Goal: Transaction & Acquisition: Register for event/course

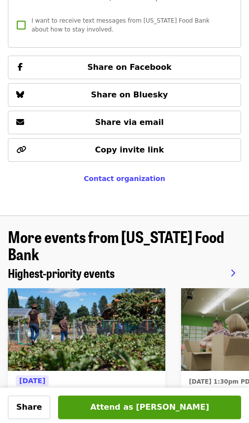
scroll to position [1261, 0]
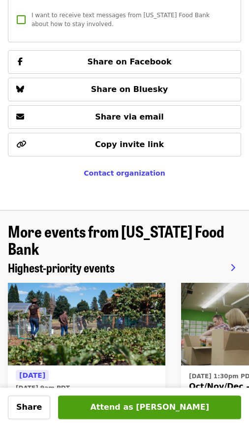
click at [83, 293] on img at bounding box center [87, 324] width 158 height 83
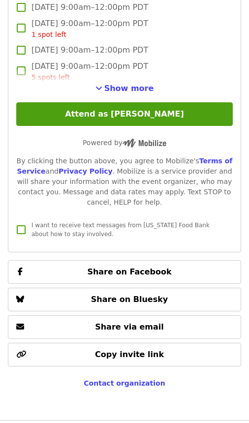
scroll to position [1238, 0]
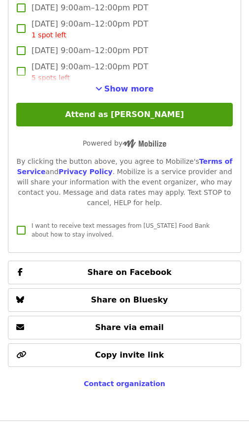
click at [55, 103] on button "Attend as [PERSON_NAME]" at bounding box center [124, 115] width 217 height 24
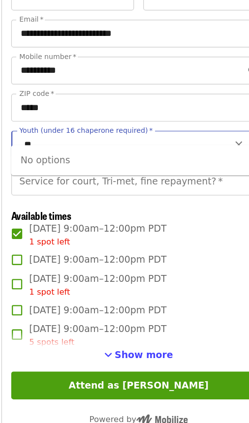
type input "**"
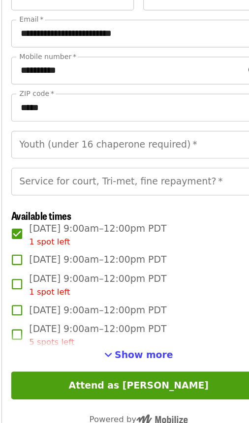
click at [165, 316] on button "Attend as [PERSON_NAME]" at bounding box center [124, 328] width 217 height 24
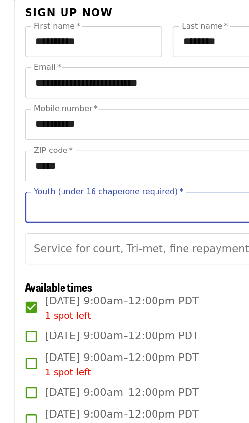
scroll to position [990, 0]
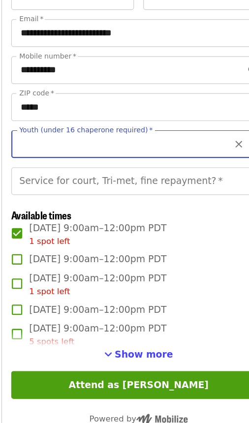
click at [106, 148] on input "Youth (under 16 chaperone required)   *" at bounding box center [112, 157] width 177 height 19
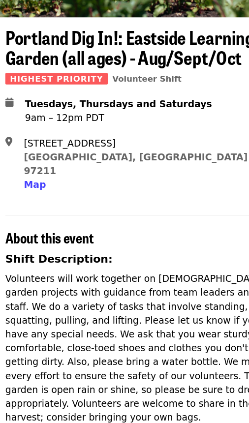
scroll to position [143, 0]
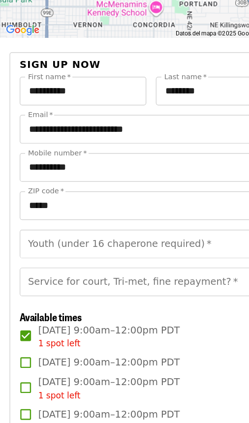
scroll to position [946, 0]
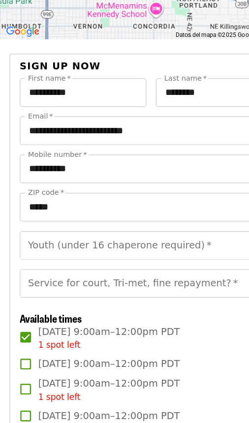
click at [159, 194] on input "Youth (under 16 chaperone required)   *" at bounding box center [112, 202] width 177 height 19
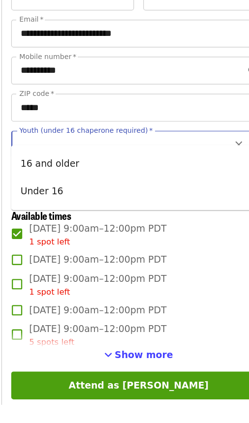
click at [82, 188] on label "Youth (under 16 chaperone required)   *" at bounding box center [79, 191] width 113 height 6
click at [82, 193] on input "Youth (under 16 chaperone required)   *" at bounding box center [112, 202] width 177 height 19
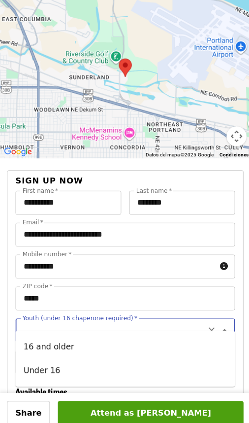
scroll to position [850, 0]
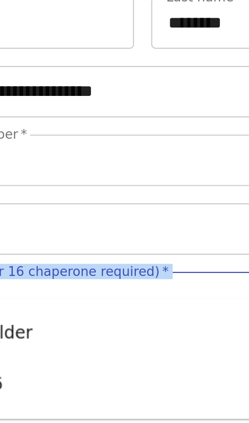
click at [90, 289] on input "Youth (under 16 chaperone required)   *" at bounding box center [112, 298] width 177 height 19
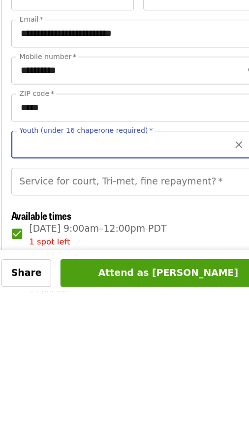
click at [24, 289] on input "Youth (under 16 chaperone required)   *" at bounding box center [112, 298] width 177 height 19
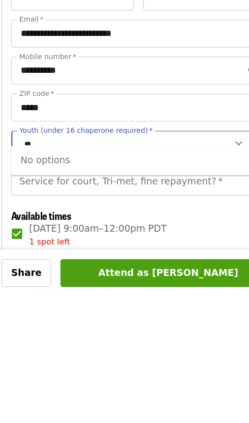
type input "**"
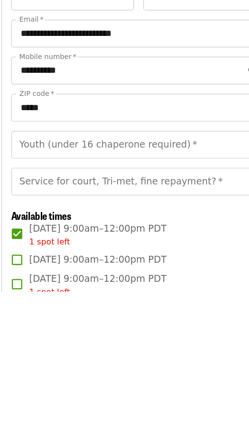
scroll to position [1006, 0]
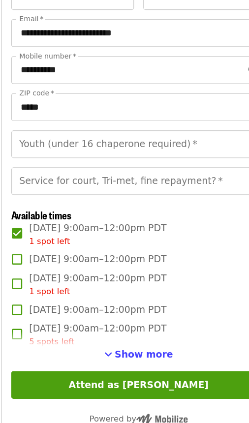
click at [159, 335] on button "Attend as [PERSON_NAME]" at bounding box center [124, 347] width 217 height 24
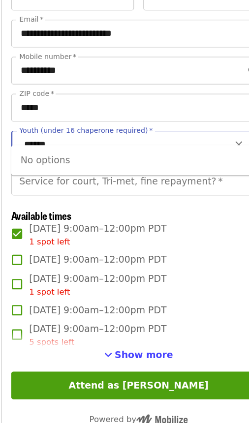
type input "*****"
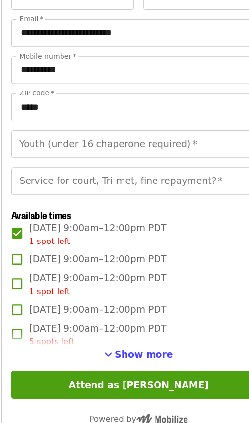
click at [164, 335] on button "Attend as [PERSON_NAME]" at bounding box center [124, 347] width 217 height 24
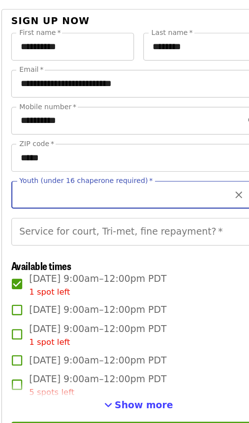
scroll to position [980, 0]
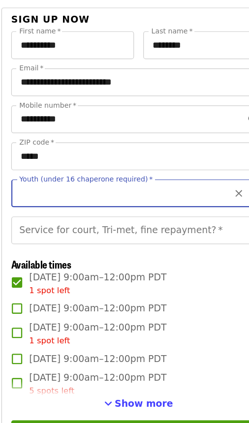
click at [87, 153] on label "Youth (under 16 chaperone required)   *" at bounding box center [79, 156] width 113 height 6
click at [87, 158] on input "Youth (under 16 chaperone required)   *" at bounding box center [112, 167] width 177 height 19
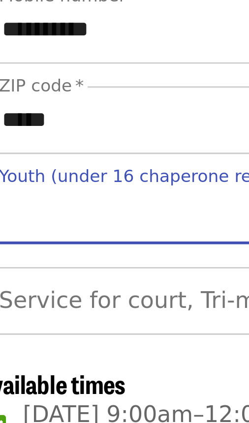
click at [36, 153] on label "Youth (under 16 chaperone required)   *" at bounding box center [79, 156] width 113 height 6
click at [36, 158] on input "Youth (under 16 chaperone required)   *" at bounding box center [112, 167] width 177 height 19
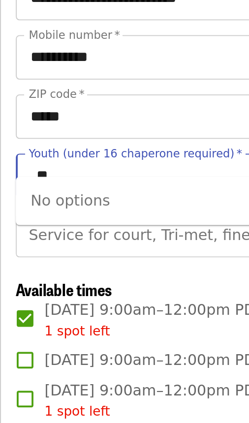
type input "**"
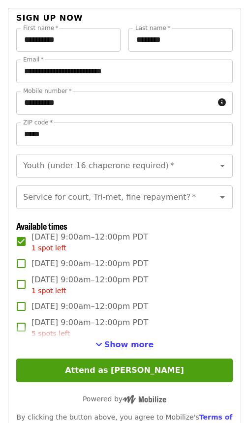
click at [182, 360] on button "Attend as [PERSON_NAME]" at bounding box center [124, 371] width 217 height 24
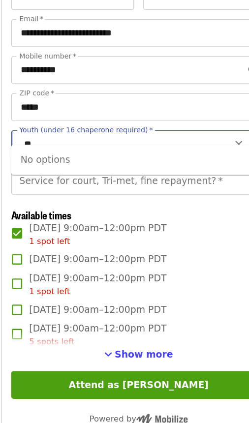
type input "*"
type input "*****"
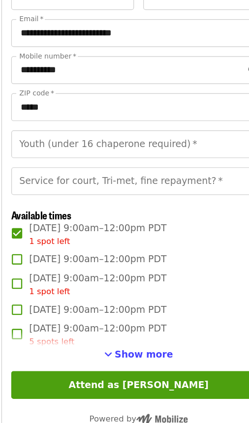
click at [171, 188] on input "Service for court, Tri-met, fine repayment?   *" at bounding box center [112, 197] width 177 height 19
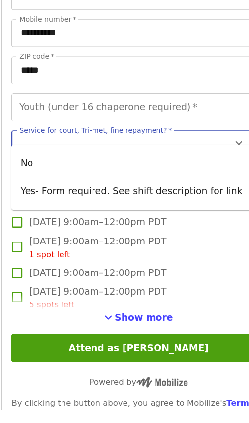
click at [126, 188] on input "Service for court, Tri-met, fine repayment?   *" at bounding box center [112, 197] width 177 height 19
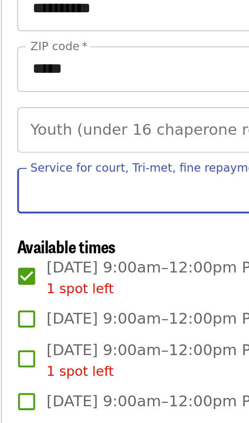
click at [46, 183] on label "Service for court, Tri-met, fine repayment?   *" at bounding box center [88, 186] width 130 height 6
click at [46, 188] on input "Service for court, Tri-met, fine repayment?   *" at bounding box center [112, 197] width 177 height 19
click at [71, 183] on label "Service for court, Tri-met, fine repayment?   *" at bounding box center [88, 186] width 130 height 6
click at [71, 188] on input "Service for court, Tri-met, fine repayment?   *" at bounding box center [112, 197] width 177 height 19
click at [70, 183] on label "Service for court, Tri-met, fine repayment?   *" at bounding box center [88, 186] width 130 height 6
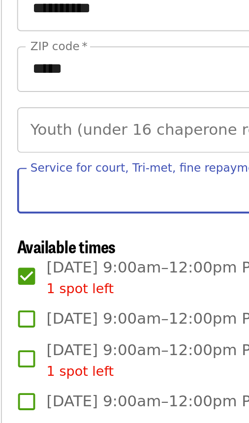
click at [70, 188] on input "Service for court, Tri-met, fine repayment?   *" at bounding box center [112, 197] width 177 height 19
click at [71, 183] on label "Service for court, Tri-met, fine repayment?   *" at bounding box center [88, 186] width 130 height 6
click at [71, 188] on input "Service for court, Tri-met, fine repayment?   *" at bounding box center [112, 197] width 177 height 19
click at [70, 154] on div "Youth (under 16 chaperone required)   * Youth (under 16 chaperone required) * S…" at bounding box center [124, 185] width 217 height 63
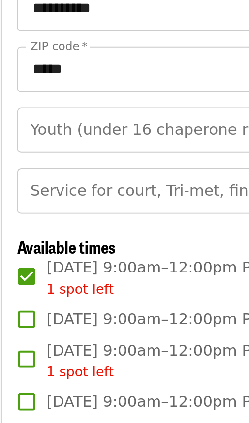
click at [94, 186] on div "Service for court, Tri-met, fine repayment?   * Service for court, Tri-met, fin…" at bounding box center [124, 198] width 217 height 24
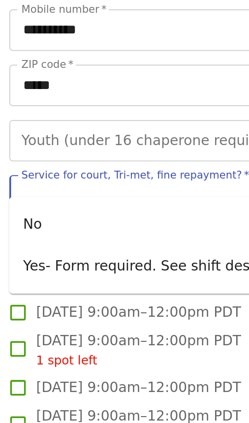
click at [71, 188] on input "Service for court, Tri-met, fine repayment?   *" at bounding box center [112, 197] width 177 height 19
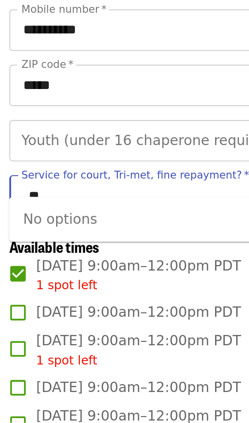
type input "**"
click at [23, 154] on div "Youth (under 16 chaperone required)   * Youth (under 16 chaperone required) *" at bounding box center [124, 166] width 217 height 24
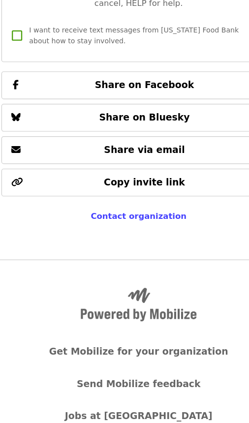
scroll to position [1453, 0]
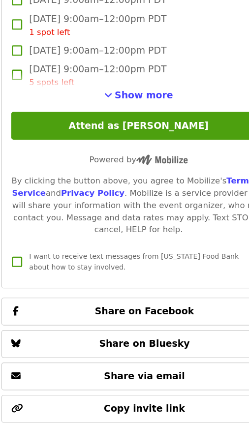
click at [44, 95] on button "Attend as [PERSON_NAME]" at bounding box center [124, 107] width 217 height 24
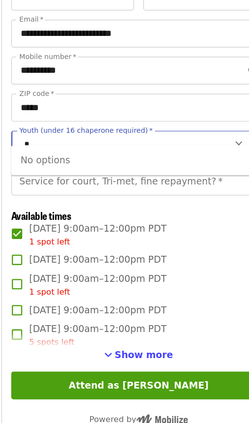
type input "*"
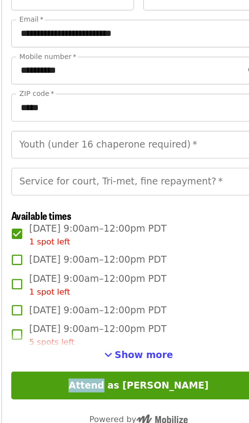
click at [159, 317] on button "Attend as [PERSON_NAME]" at bounding box center [124, 328] width 217 height 24
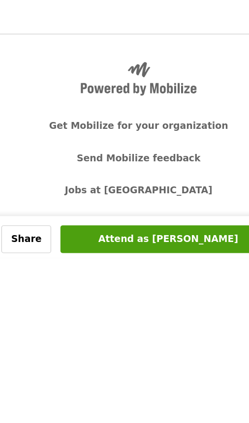
scroll to position [1453, 0]
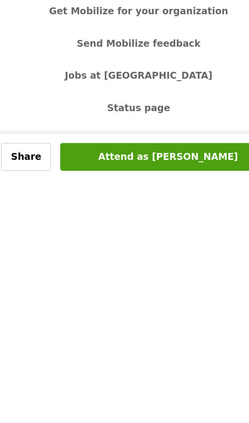
click at [175, 396] on button "Attend as [PERSON_NAME]" at bounding box center [149, 408] width 183 height 24
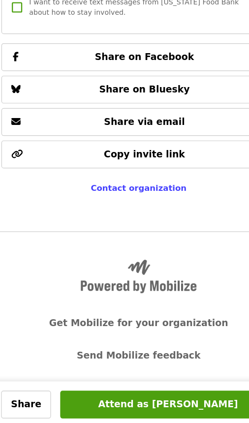
click at [159, 396] on button "Attend as [PERSON_NAME]" at bounding box center [149, 408] width 183 height 24
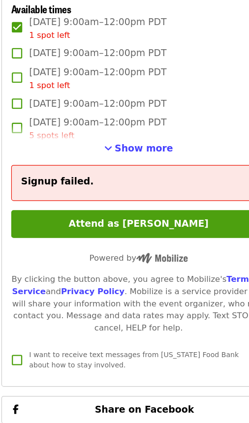
scroll to position [1217, 0]
click at [32, 150] on span "Signup failed." at bounding box center [56, 154] width 62 height 9
click at [56, 183] on button "Attend as [PERSON_NAME]" at bounding box center [124, 191] width 217 height 24
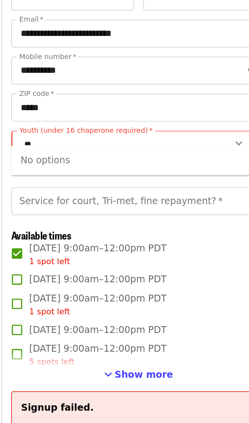
type input "*"
type input "**"
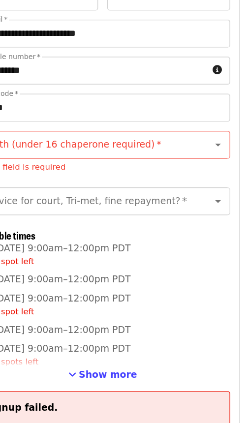
click at [148, 114] on input "Youth (under 16 chaperone required)   *" at bounding box center [112, 123] width 177 height 19
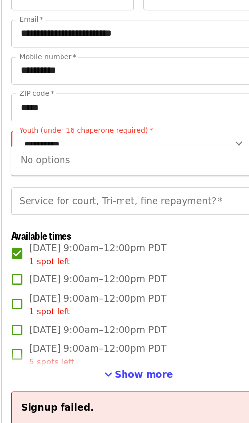
type input "*********"
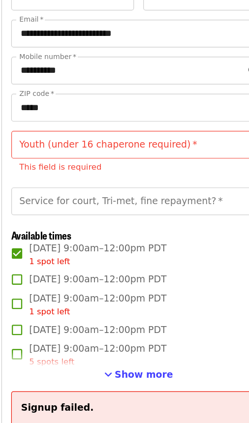
click at [24, 112] on div "Youth (under 16 chaperone required)   * Youth (under 16 chaperone required) * T…" at bounding box center [124, 131] width 217 height 40
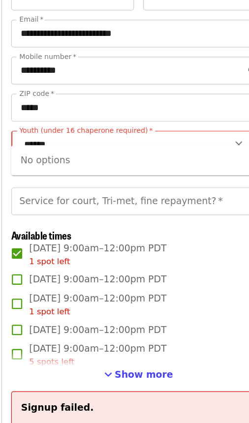
type input "******"
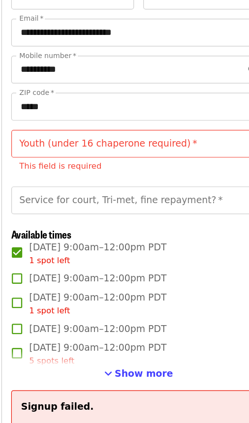
click at [206, 118] on icon "Clear" at bounding box center [210, 123] width 10 height 10
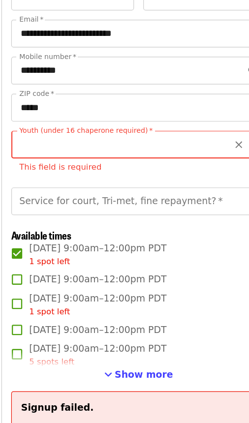
click at [32, 108] on label "Youth (under 16 chaperone required)   *" at bounding box center [79, 111] width 113 height 6
click at [32, 114] on input "Youth (under 16 chaperone required)   *" at bounding box center [112, 123] width 177 height 19
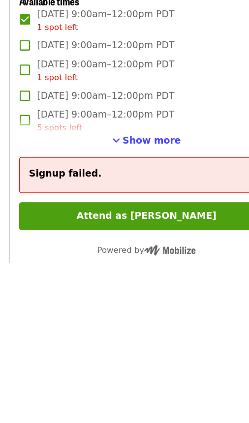
click at [52, 372] on button "Attend as [PERSON_NAME]" at bounding box center [124, 384] width 217 height 24
click at [32, 343] on span "Signup failed." at bounding box center [56, 347] width 62 height 9
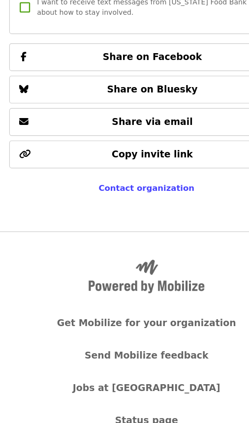
scroll to position [1509, 0]
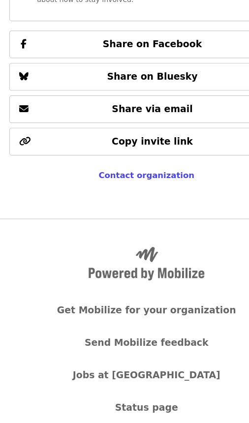
click at [148, 396] on button "Attend as [PERSON_NAME]" at bounding box center [149, 408] width 183 height 24
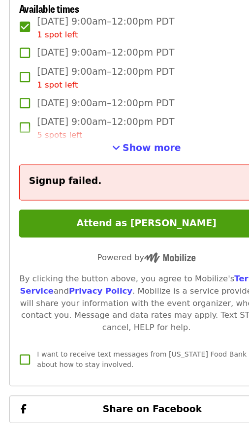
click at [65, 180] on button "Attend as [PERSON_NAME]" at bounding box center [124, 190] width 217 height 24
